Goal: Information Seeking & Learning: Learn about a topic

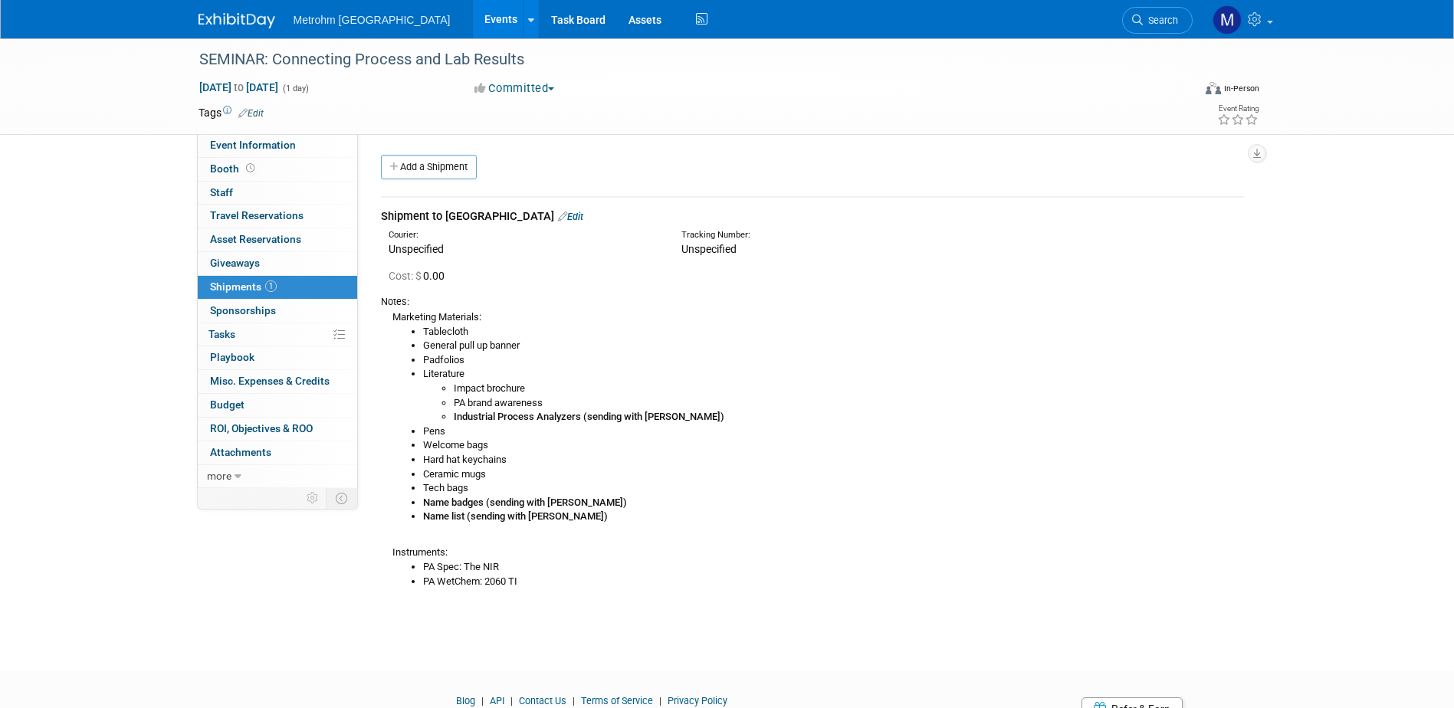
click at [215, 21] on img at bounding box center [237, 20] width 77 height 15
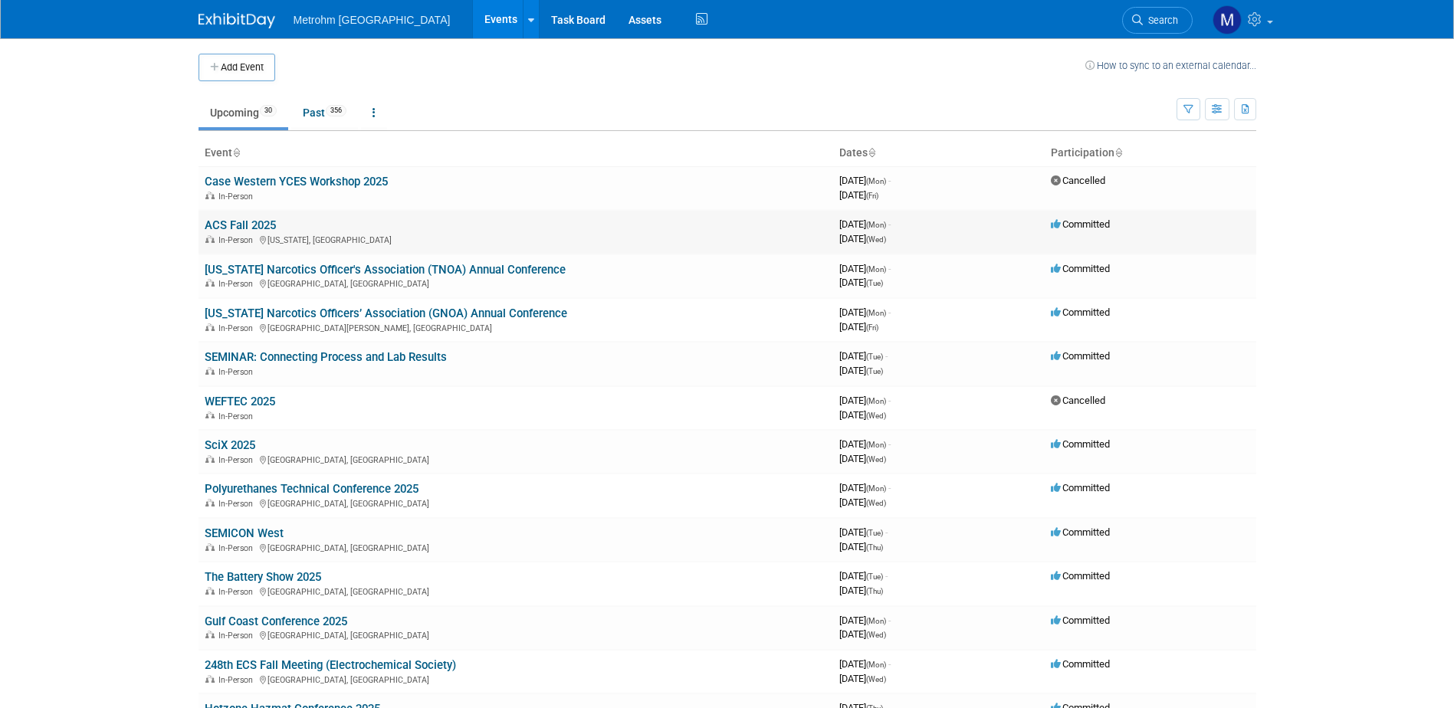
click at [228, 222] on link "ACS Fall 2025" at bounding box center [240, 226] width 71 height 14
click at [314, 104] on link "Past 356" at bounding box center [324, 112] width 67 height 29
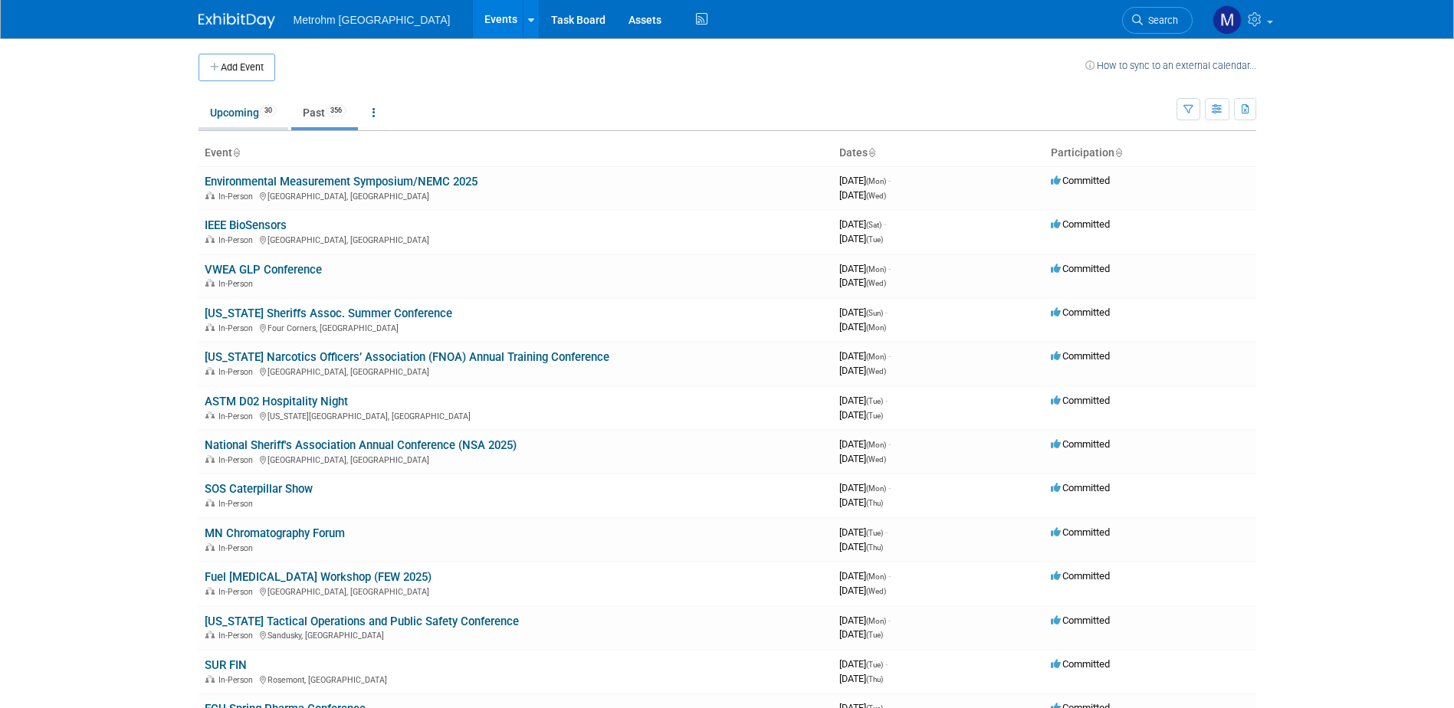
click at [245, 115] on link "Upcoming 30" at bounding box center [244, 112] width 90 height 29
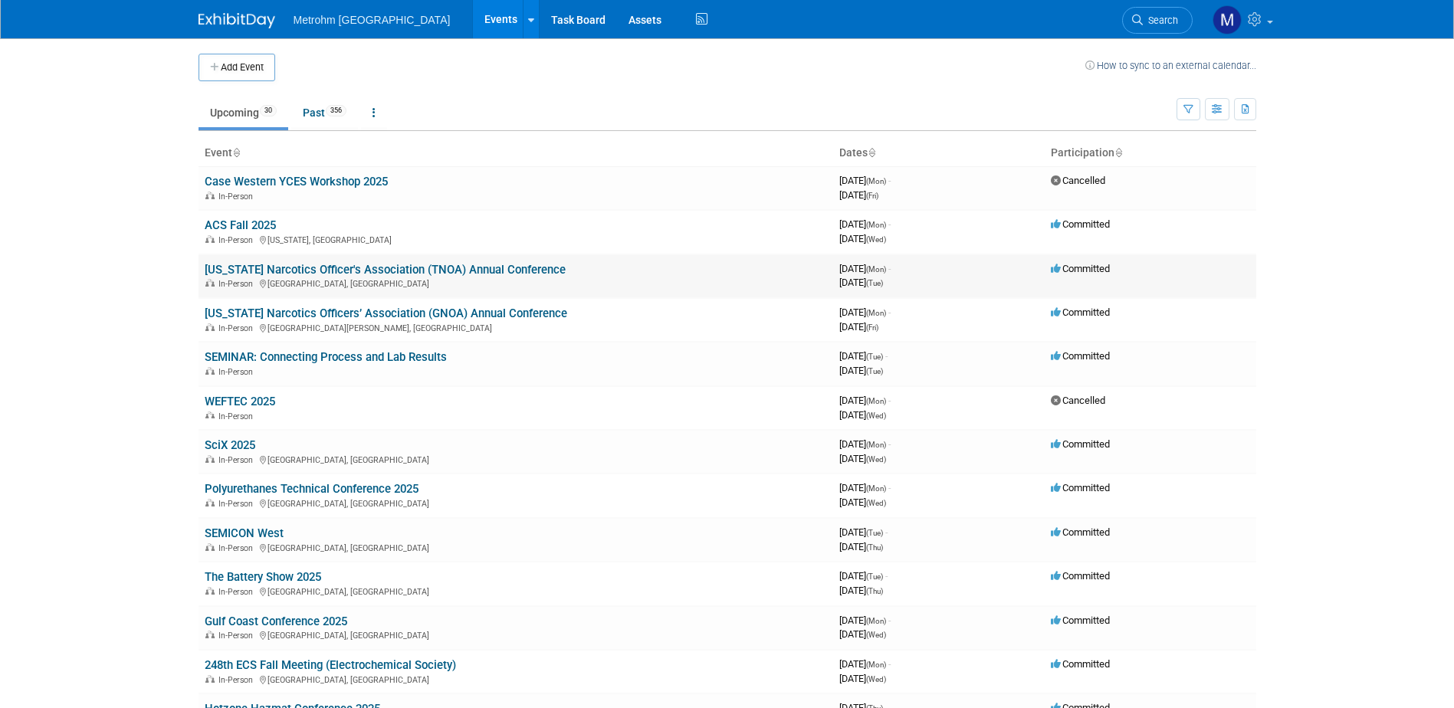
click at [249, 268] on link "[US_STATE] Narcotics Officer's Association (TNOA) Annual Conference" at bounding box center [385, 270] width 361 height 14
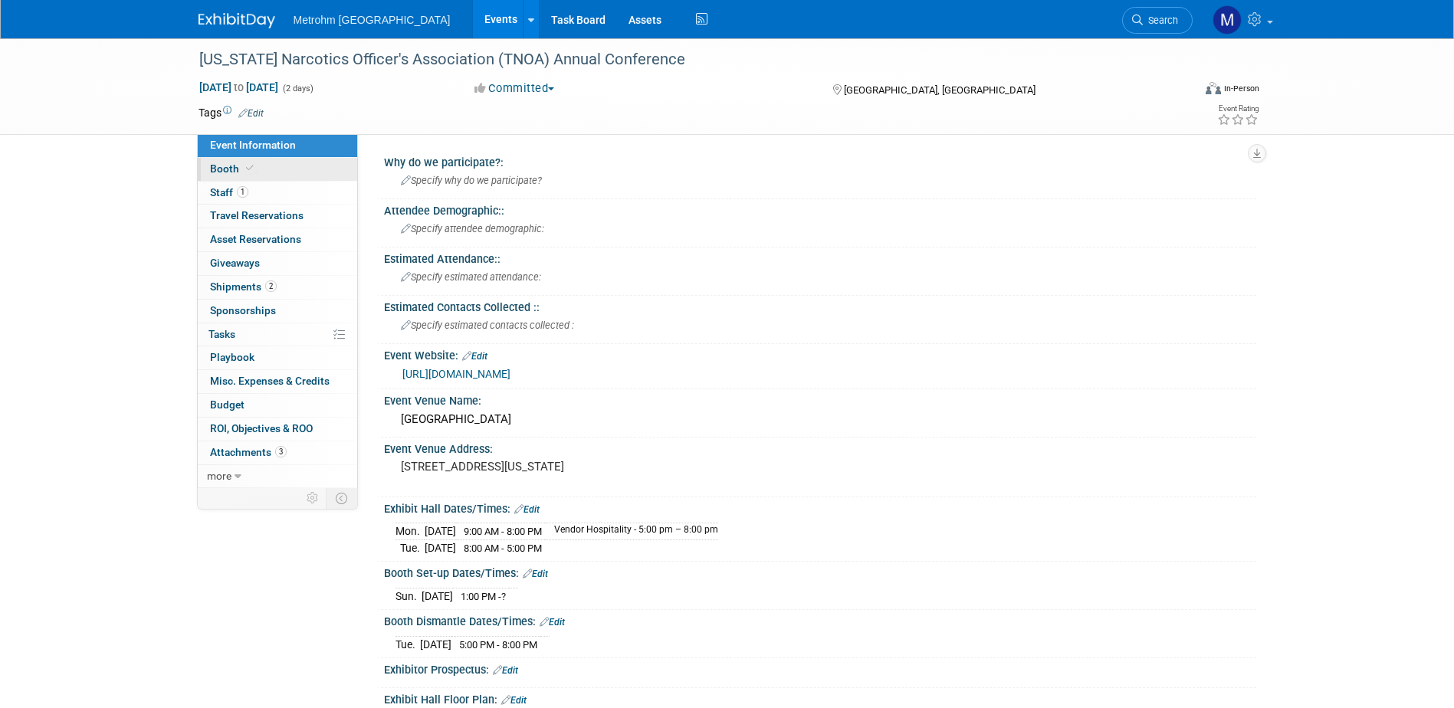
click at [242, 178] on link "Booth" at bounding box center [277, 169] width 159 height 23
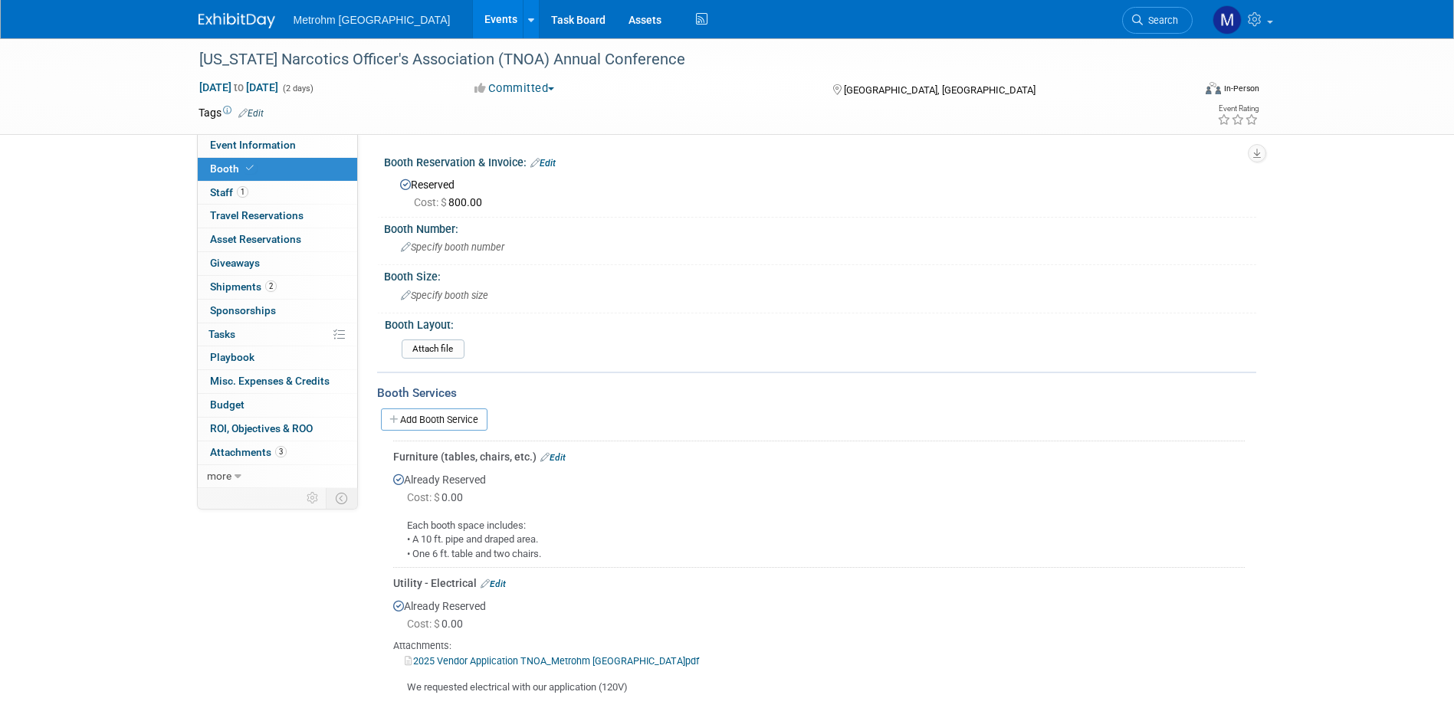
scroll to position [77, 0]
